Goal: Transaction & Acquisition: Purchase product/service

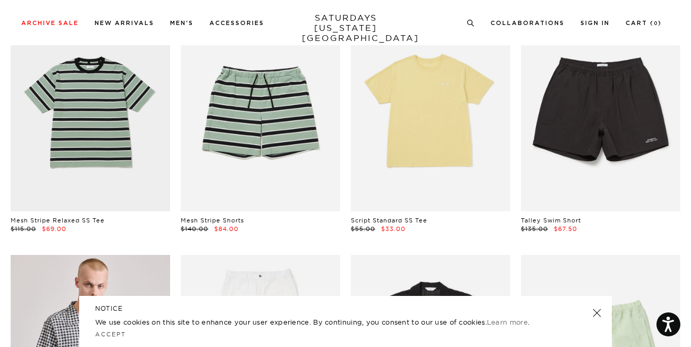
scroll to position [364, 0]
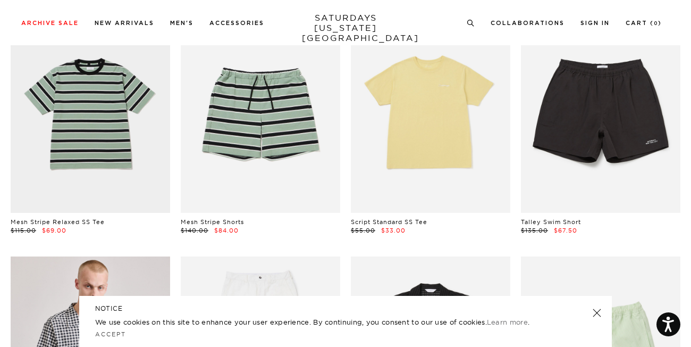
click at [596, 312] on link at bounding box center [597, 312] width 15 height 15
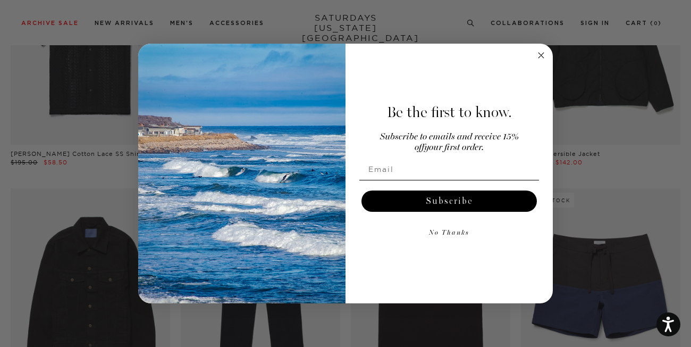
scroll to position [953, 0]
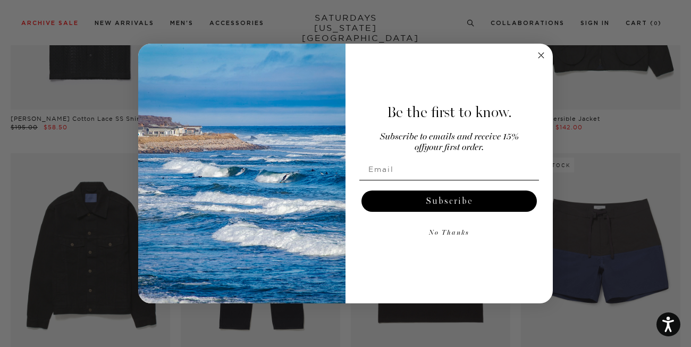
click at [540, 56] on icon "Close dialog" at bounding box center [541, 55] width 5 height 5
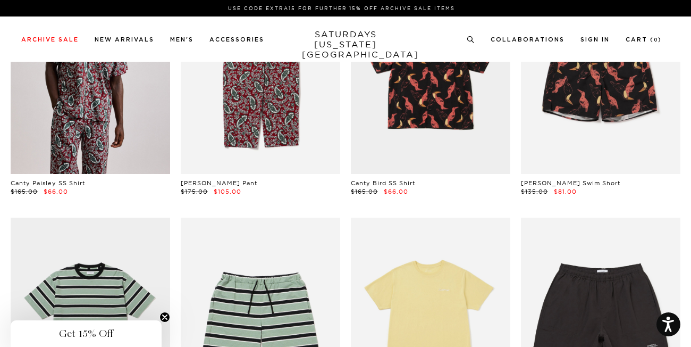
scroll to position [0, 4]
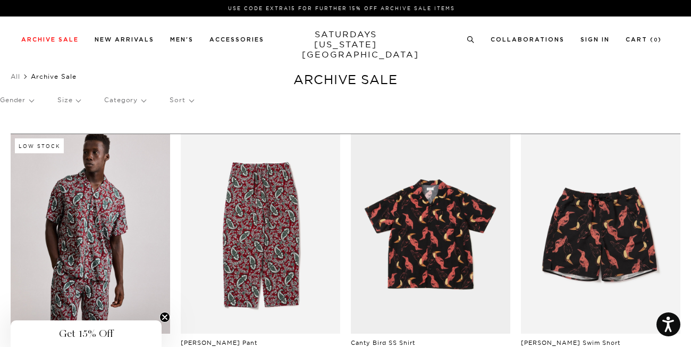
click at [174, 99] on p "Sort" at bounding box center [181, 100] width 23 height 24
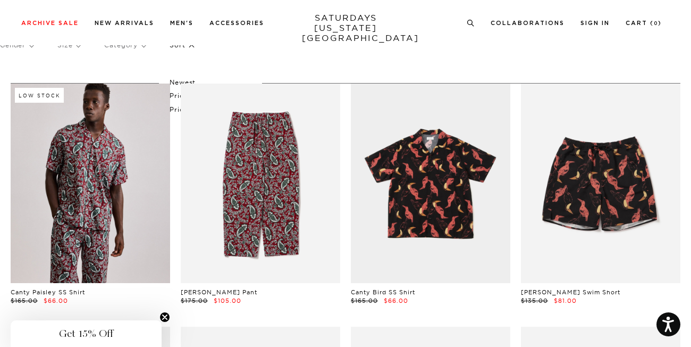
scroll to position [23, 4]
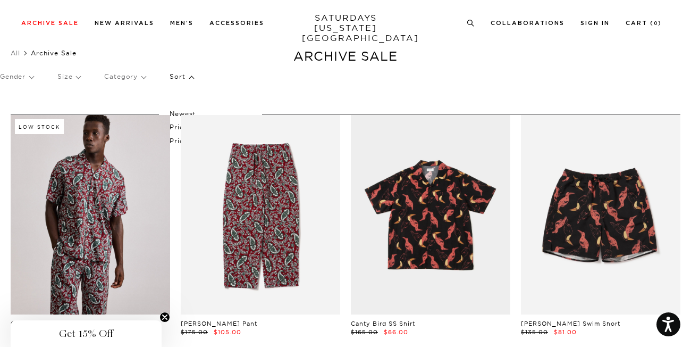
click at [133, 75] on p "Category" at bounding box center [124, 76] width 41 height 24
click at [63, 77] on p "Size" at bounding box center [68, 76] width 23 height 24
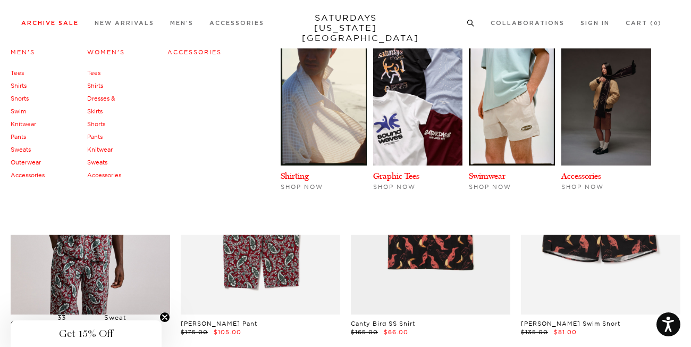
click at [24, 77] on link "Tees" at bounding box center [17, 72] width 13 height 7
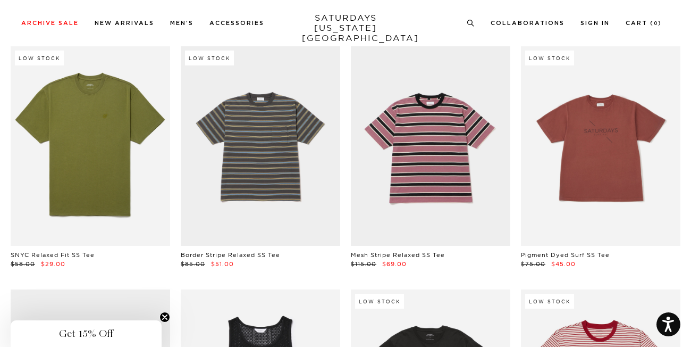
scroll to position [181, 0]
